Goal: Information Seeking & Learning: Learn about a topic

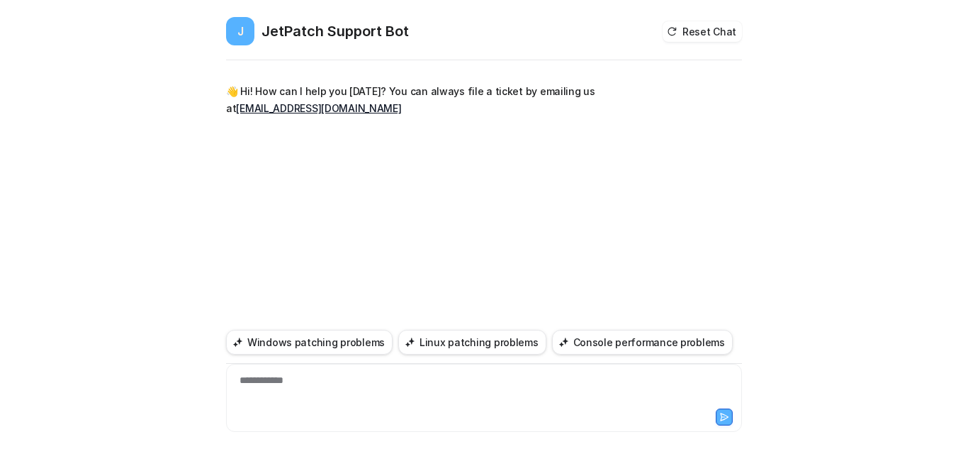
click at [388, 382] on div "**********" at bounding box center [484, 389] width 509 height 33
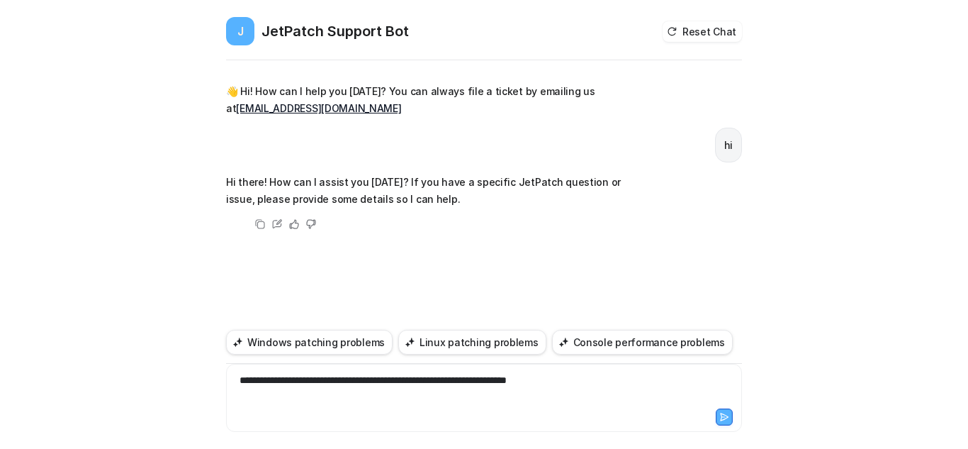
click at [721, 429] on div "**********" at bounding box center [484, 398] width 516 height 68
click at [724, 419] on icon at bounding box center [724, 417] width 10 height 10
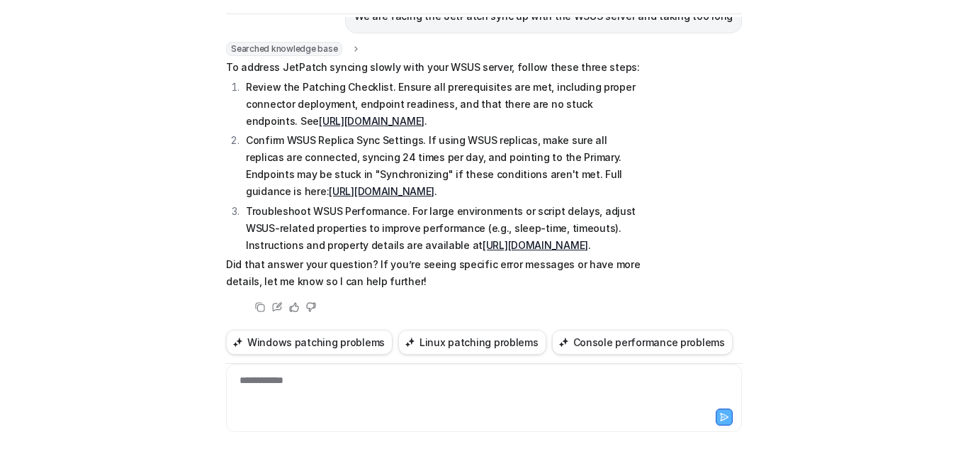
scroll to position [125, 0]
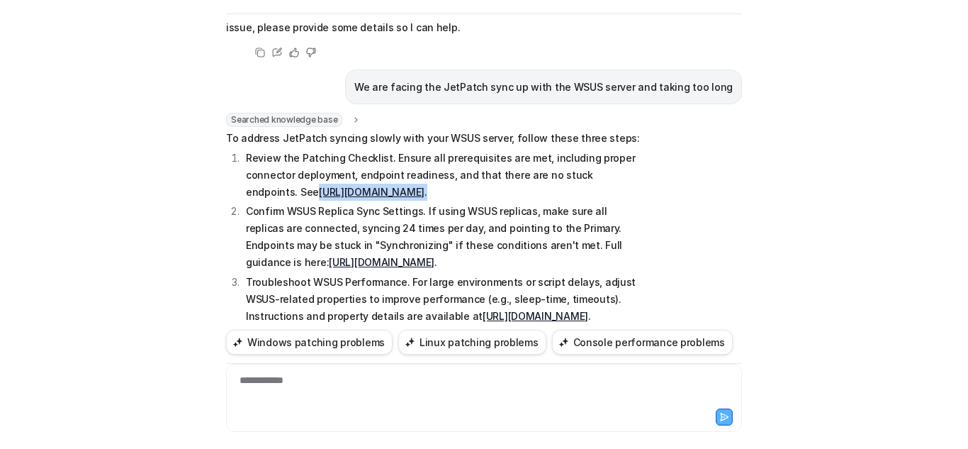
drag, startPoint x: 294, startPoint y: 213, endPoint x: 225, endPoint y: 198, distance: 70.9
click at [226, 198] on ol "Review the Patching Checklist. Ensure all prerequisites are met, including prop…" at bounding box center [433, 237] width 415 height 175
copy p "[URL][DOMAIN_NAME] ."
drag, startPoint x: 235, startPoint y: 283, endPoint x: 437, endPoint y: 300, distance: 203.4
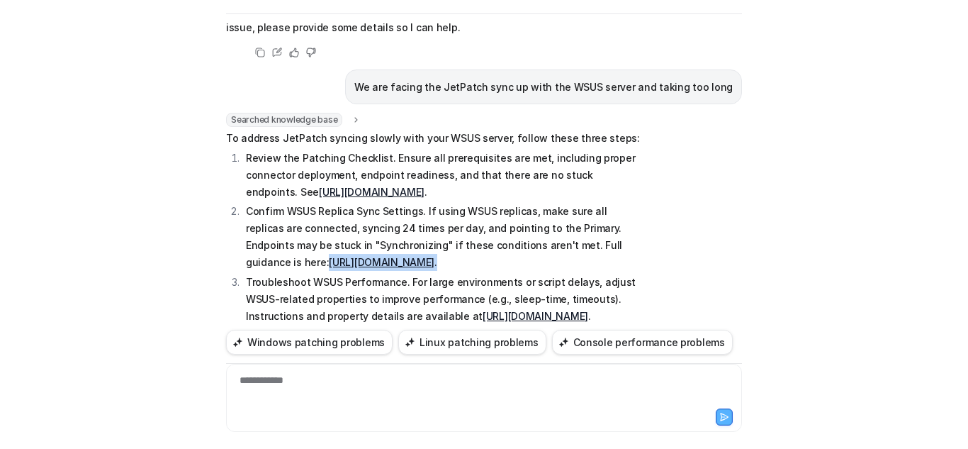
click at [437, 300] on ol "Review the Patching Checklist. Ensure all prerequisites are met, including prop…" at bounding box center [433, 237] width 415 height 175
copy p "[URL][DOMAIN_NAME] ."
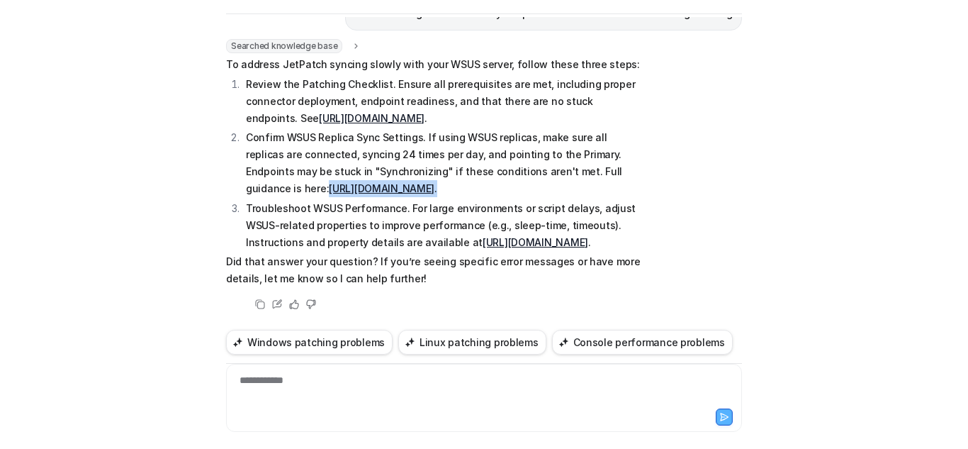
scroll to position [267, 0]
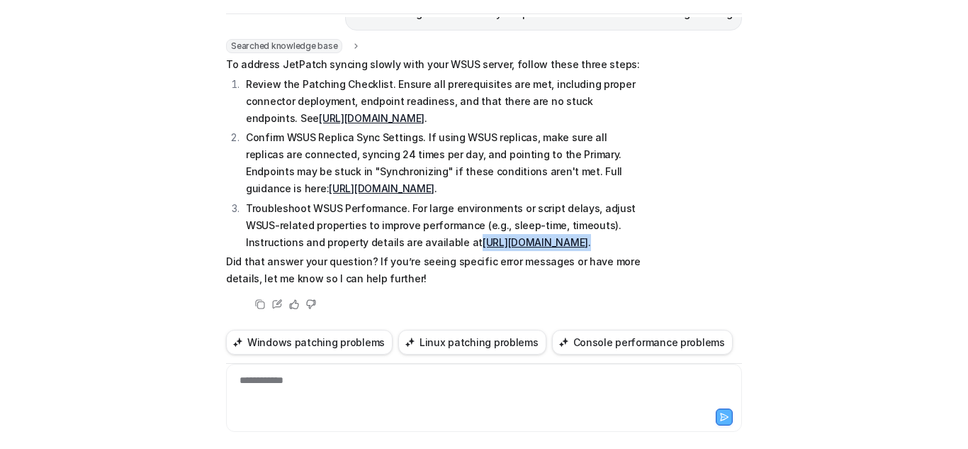
drag, startPoint x: 340, startPoint y: 246, endPoint x: 461, endPoint y: 210, distance: 126.4
click at [461, 210] on p "Troubleshoot WSUS Performance. For large environments or script delays, adjust …" at bounding box center [443, 225] width 395 height 51
copy p "[URL][DOMAIN_NAME] ."
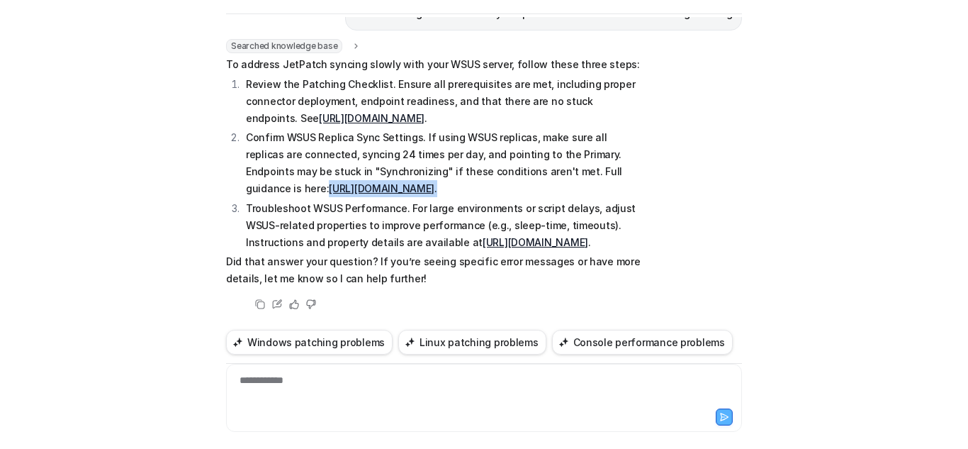
drag, startPoint x: 431, startPoint y: 155, endPoint x: 243, endPoint y: 135, distance: 188.8
click at [246, 135] on p "Confirm WSUS Replica Sync Settings. If using WSUS replicas, make sure all repli…" at bounding box center [443, 163] width 395 height 68
copy p "[URL][DOMAIN_NAME] ."
click at [138, 135] on div "**********" at bounding box center [484, 224] width 968 height 449
click at [329, 182] on link "[URL][DOMAIN_NAME]" at bounding box center [382, 188] width 106 height 12
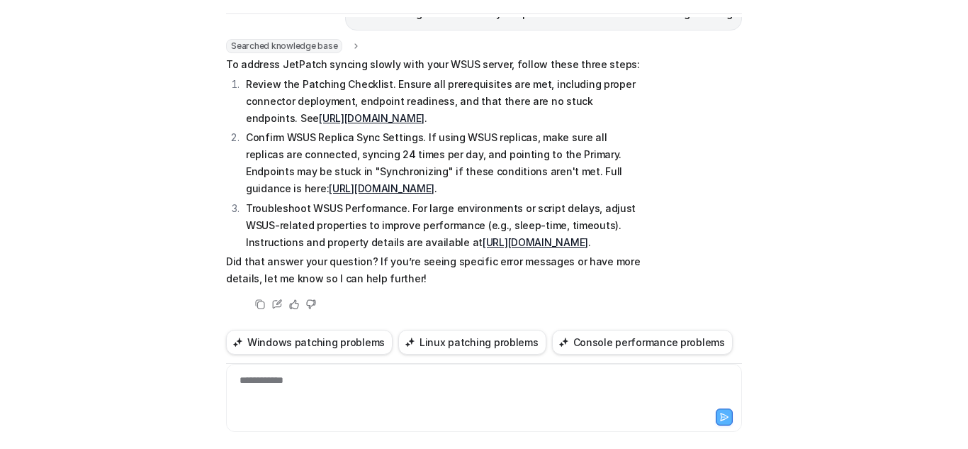
click at [366, 382] on div "**********" at bounding box center [484, 389] width 509 height 33
click at [266, 395] on div at bounding box center [484, 389] width 509 height 33
click at [719, 418] on icon at bounding box center [724, 417] width 10 height 10
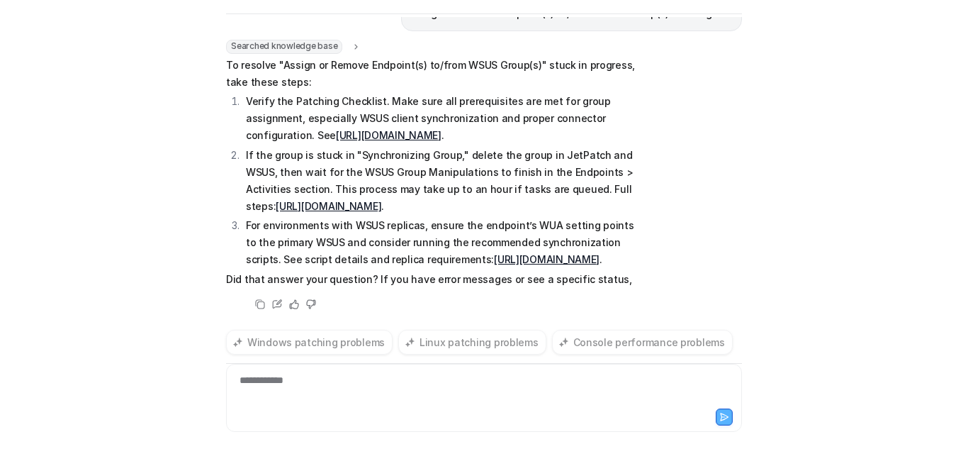
scroll to position [660, 0]
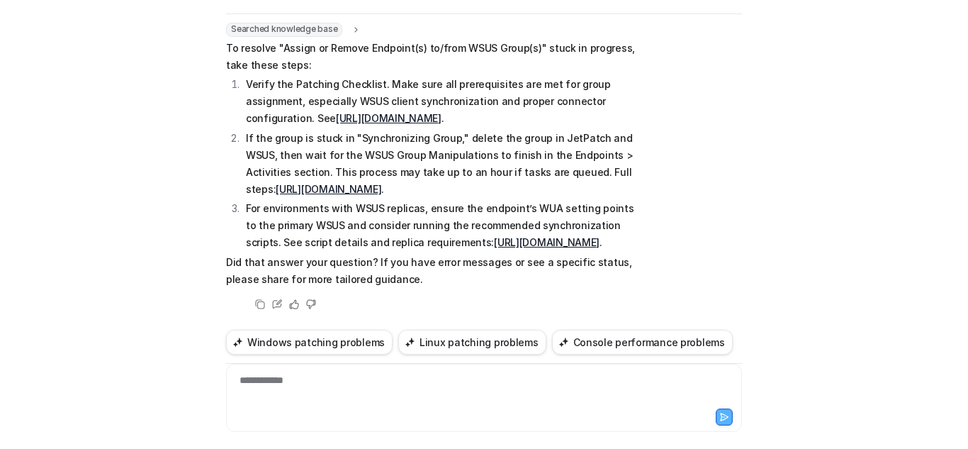
click at [494, 236] on link "[URL][DOMAIN_NAME]" at bounding box center [547, 242] width 106 height 12
